Goal: Check status: Check status

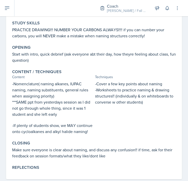
scroll to position [82, 0]
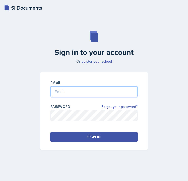
click at [112, 92] on input "email" at bounding box center [93, 91] width 87 height 11
type input "[EMAIL_ADDRESS][DOMAIN_NAME]"
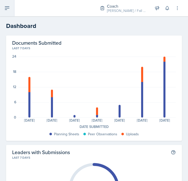
click at [8, 8] on icon at bounding box center [7, 8] width 4 height 3
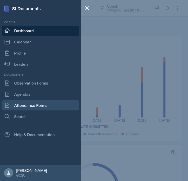
click at [41, 105] on link "Attendance Forms" at bounding box center [40, 105] width 77 height 10
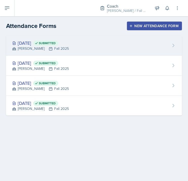
click at [75, 48] on div "[DATE] Submitted [PERSON_NAME] Fall 2025" at bounding box center [94, 46] width 176 height 20
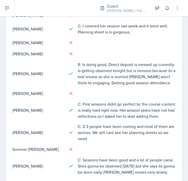
scroll to position [436, 0]
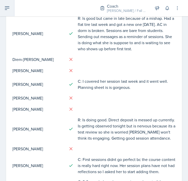
click at [7, 10] on icon at bounding box center [7, 8] width 6 height 6
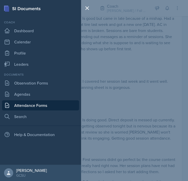
click at [34, 105] on link "Attendance Forms" at bounding box center [40, 105] width 77 height 10
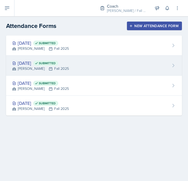
click at [47, 64] on div "[DATE] Submitted" at bounding box center [40, 63] width 57 height 7
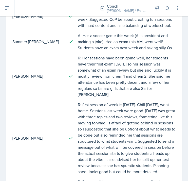
scroll to position [706, 0]
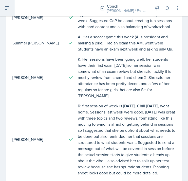
click at [11, 1] on button at bounding box center [7, 8] width 14 height 16
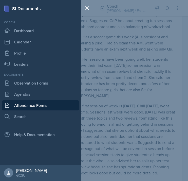
click at [42, 108] on link "Attendance Forms" at bounding box center [40, 105] width 77 height 10
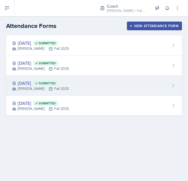
click at [56, 82] on span "Submitted" at bounding box center [47, 83] width 17 height 4
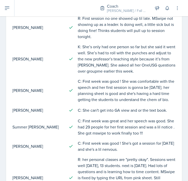
scroll to position [574, 0]
